Goal: Task Accomplishment & Management: Use online tool/utility

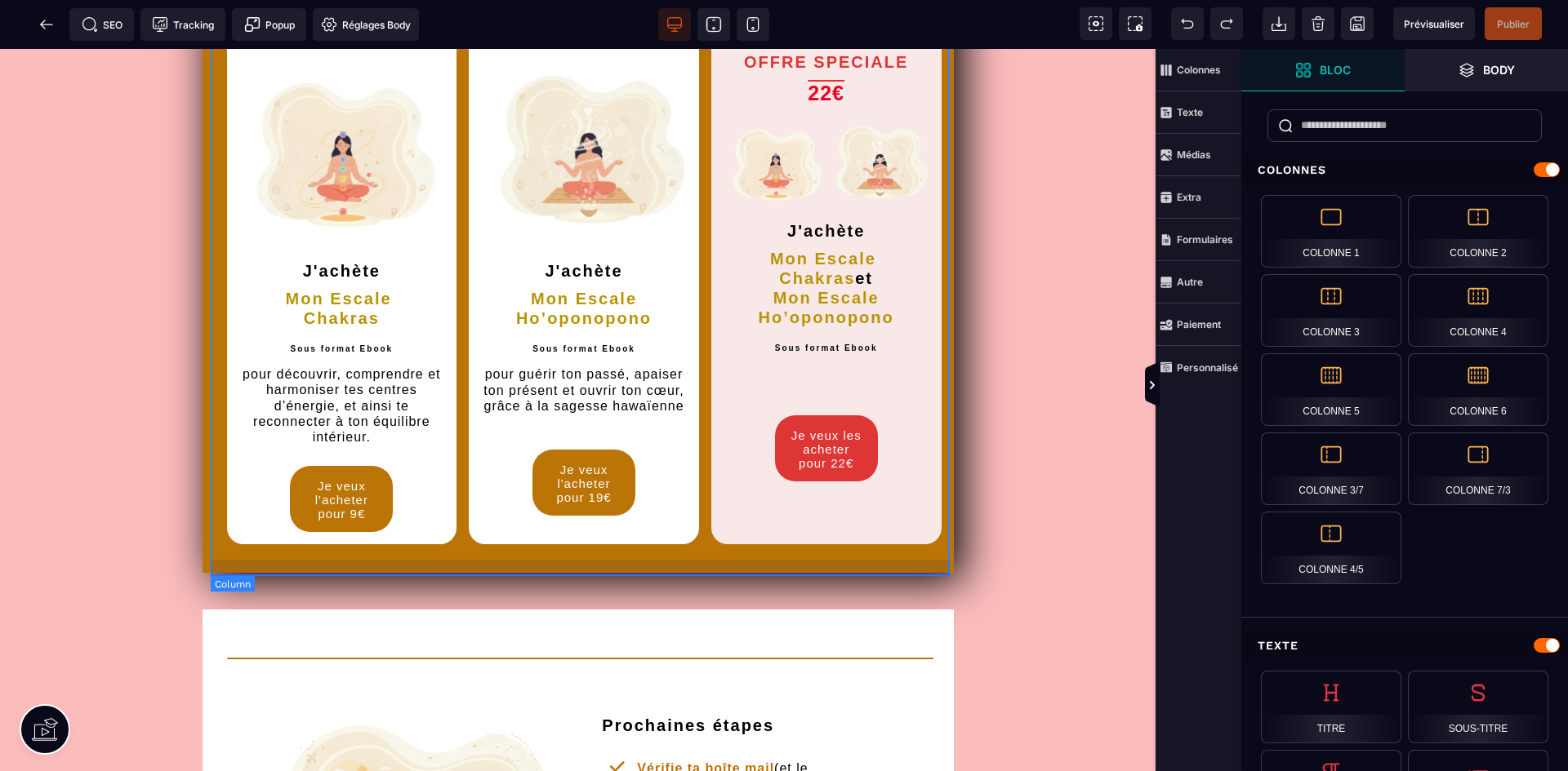
scroll to position [1714, 0]
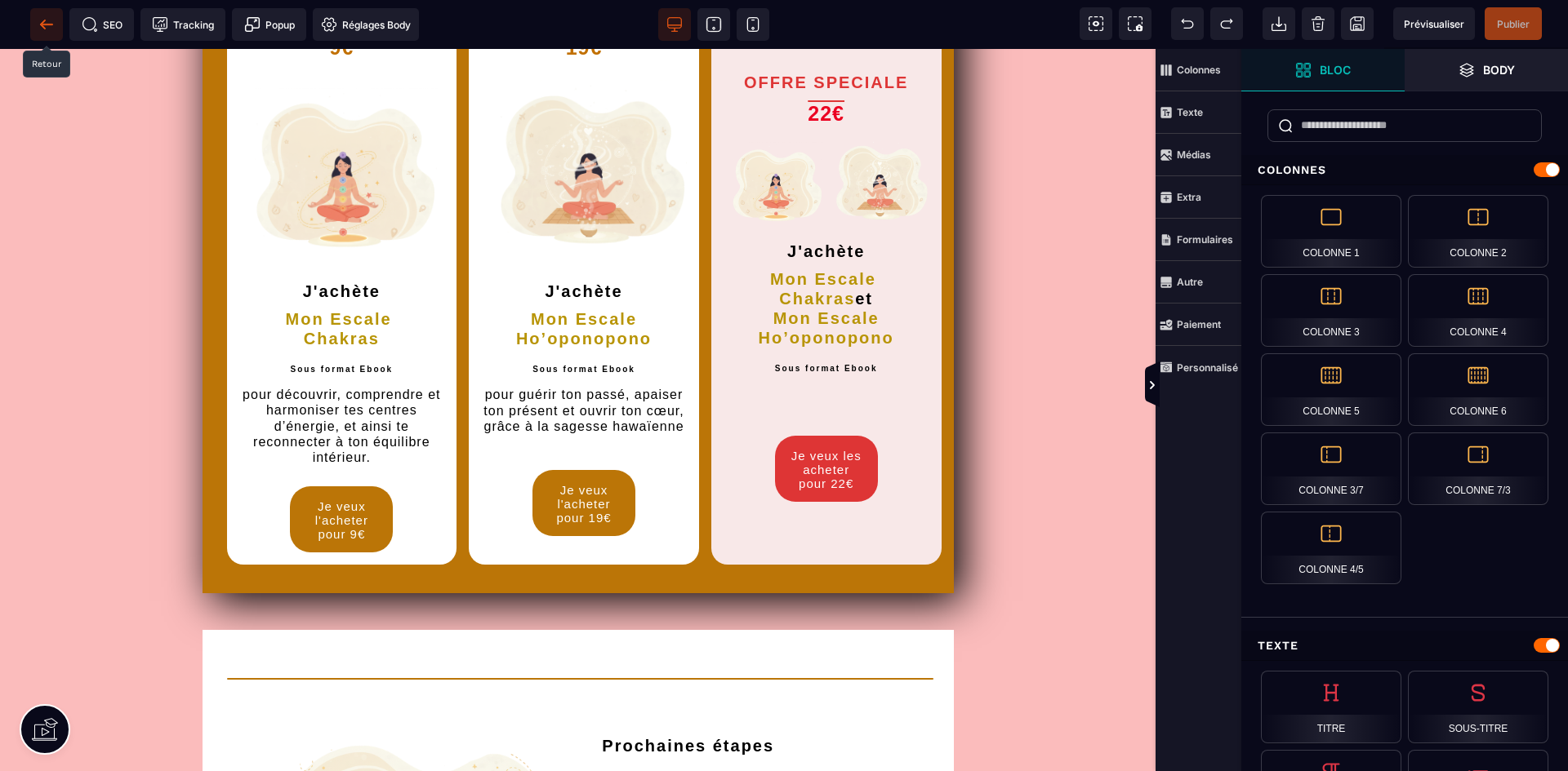
click at [35, 23] on span at bounding box center [47, 24] width 33 height 33
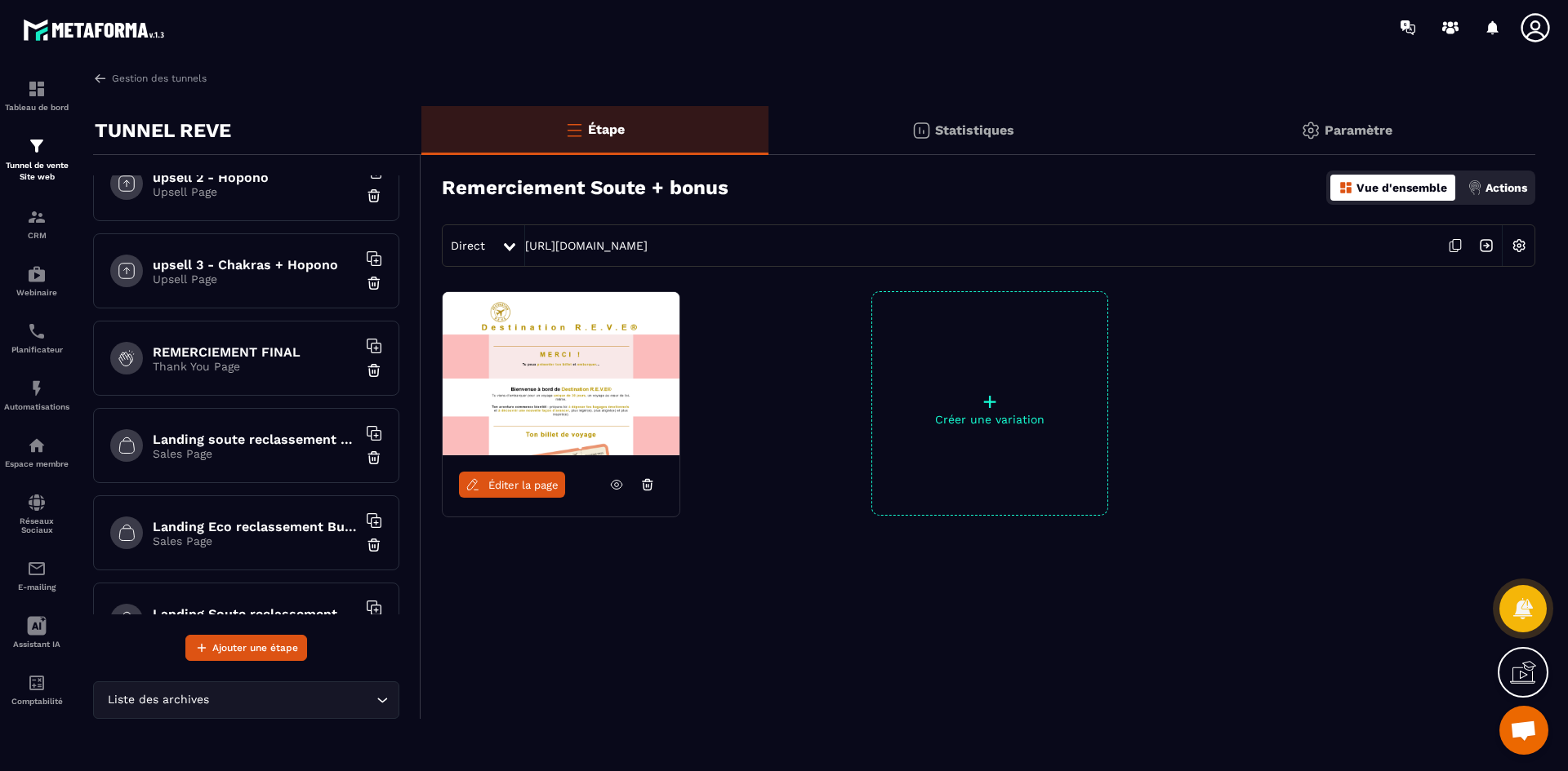
scroll to position [816, 0]
click at [248, 365] on p "Thank You Page" at bounding box center [254, 365] width 204 height 13
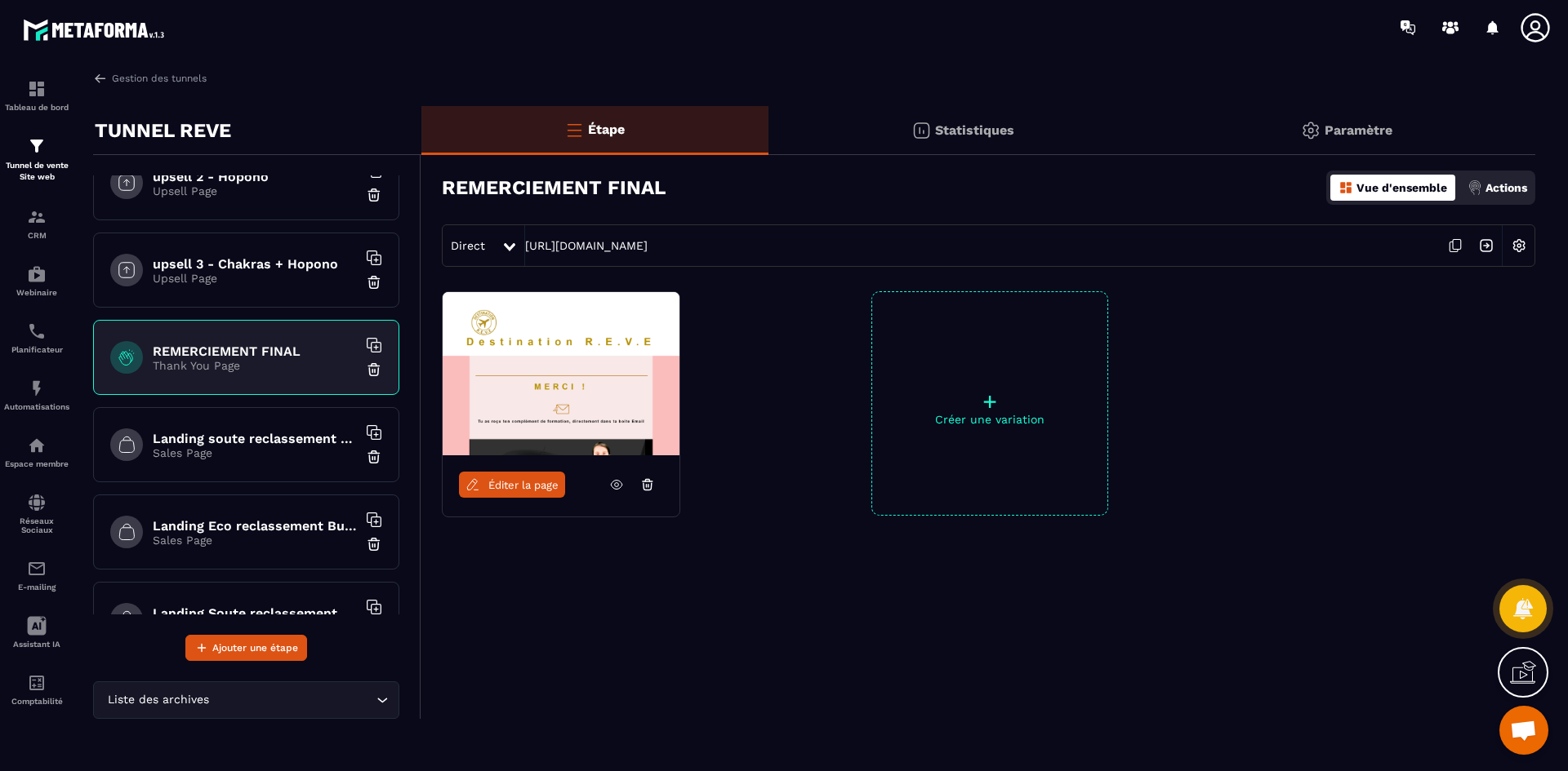
click at [528, 490] on span "Éditer la page" at bounding box center [523, 485] width 70 height 12
